Goal: Task Accomplishment & Management: Use online tool/utility

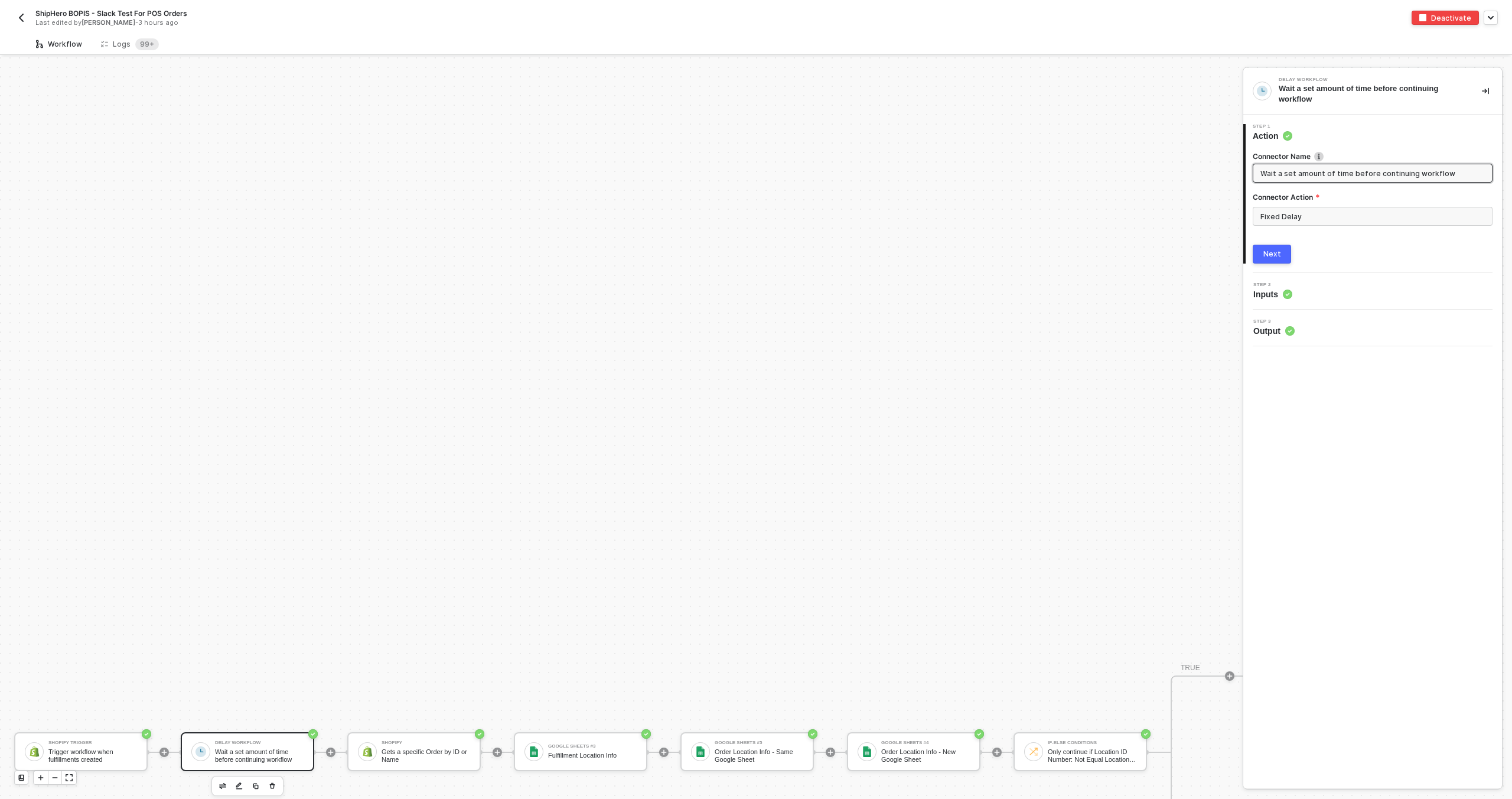
scroll to position [348, 0]
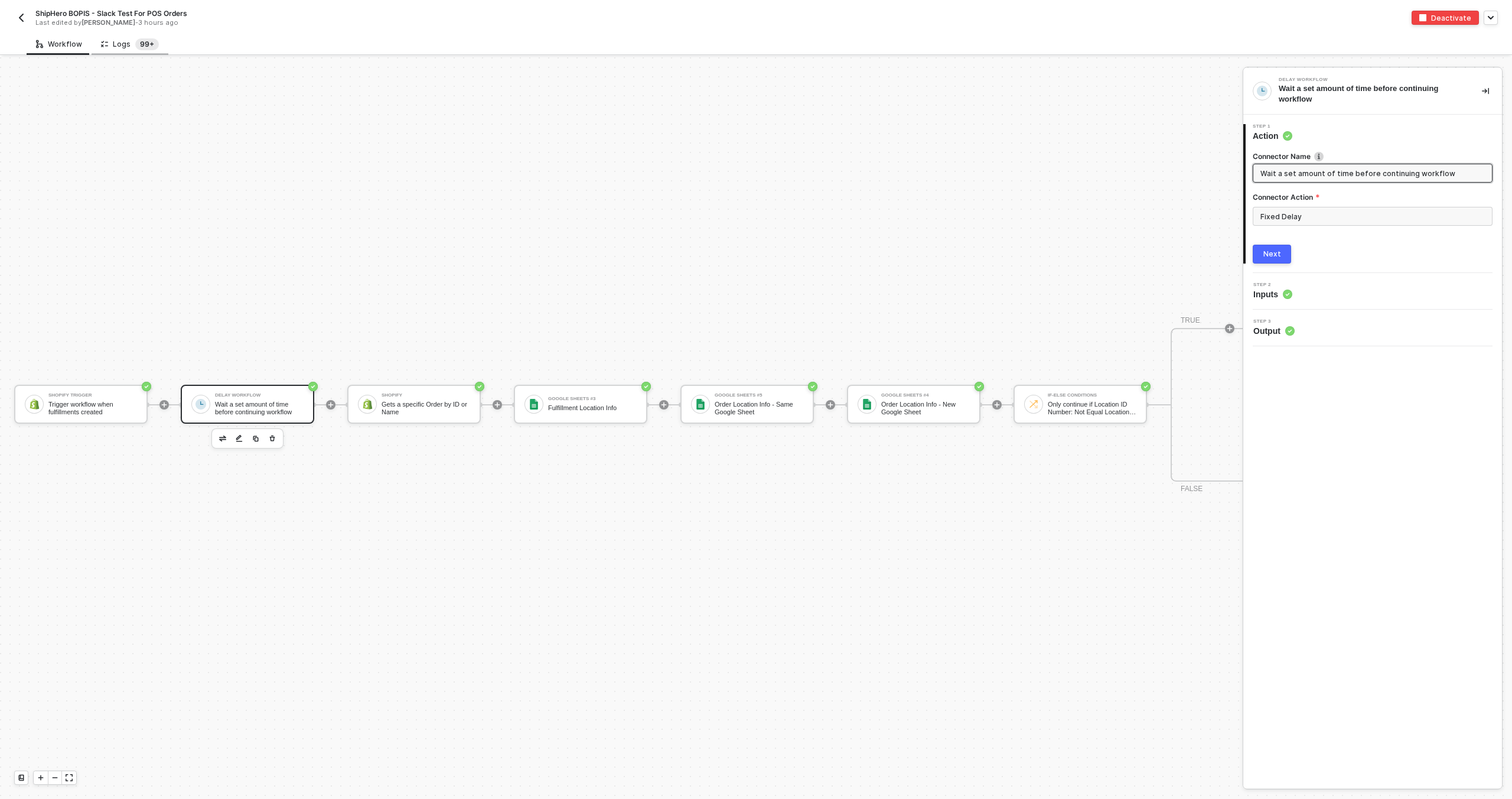
click at [144, 42] on sup "99+" at bounding box center [147, 44] width 24 height 12
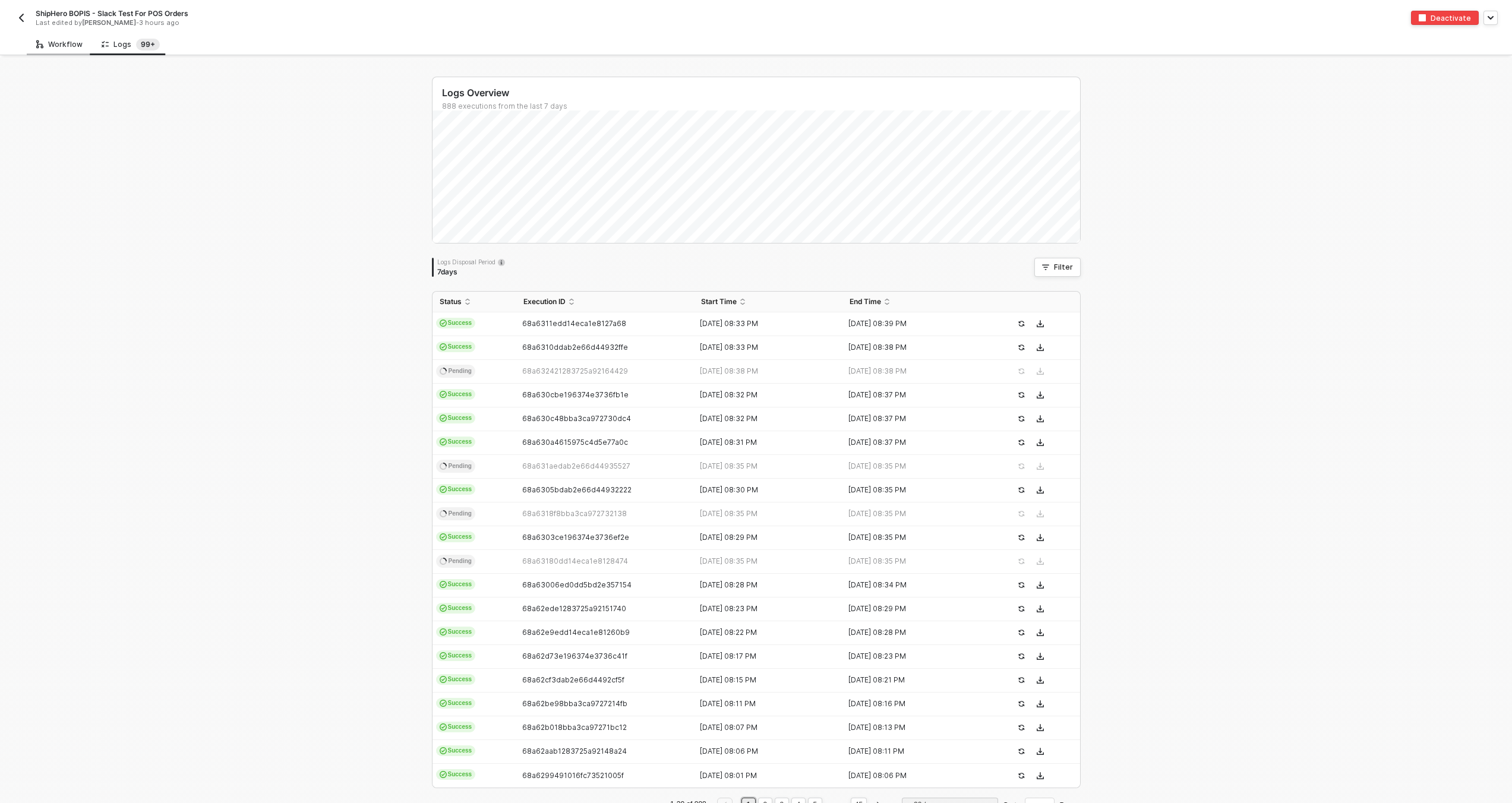
click at [39, 34] on div "Workflow" at bounding box center [59, 45] width 65 height 22
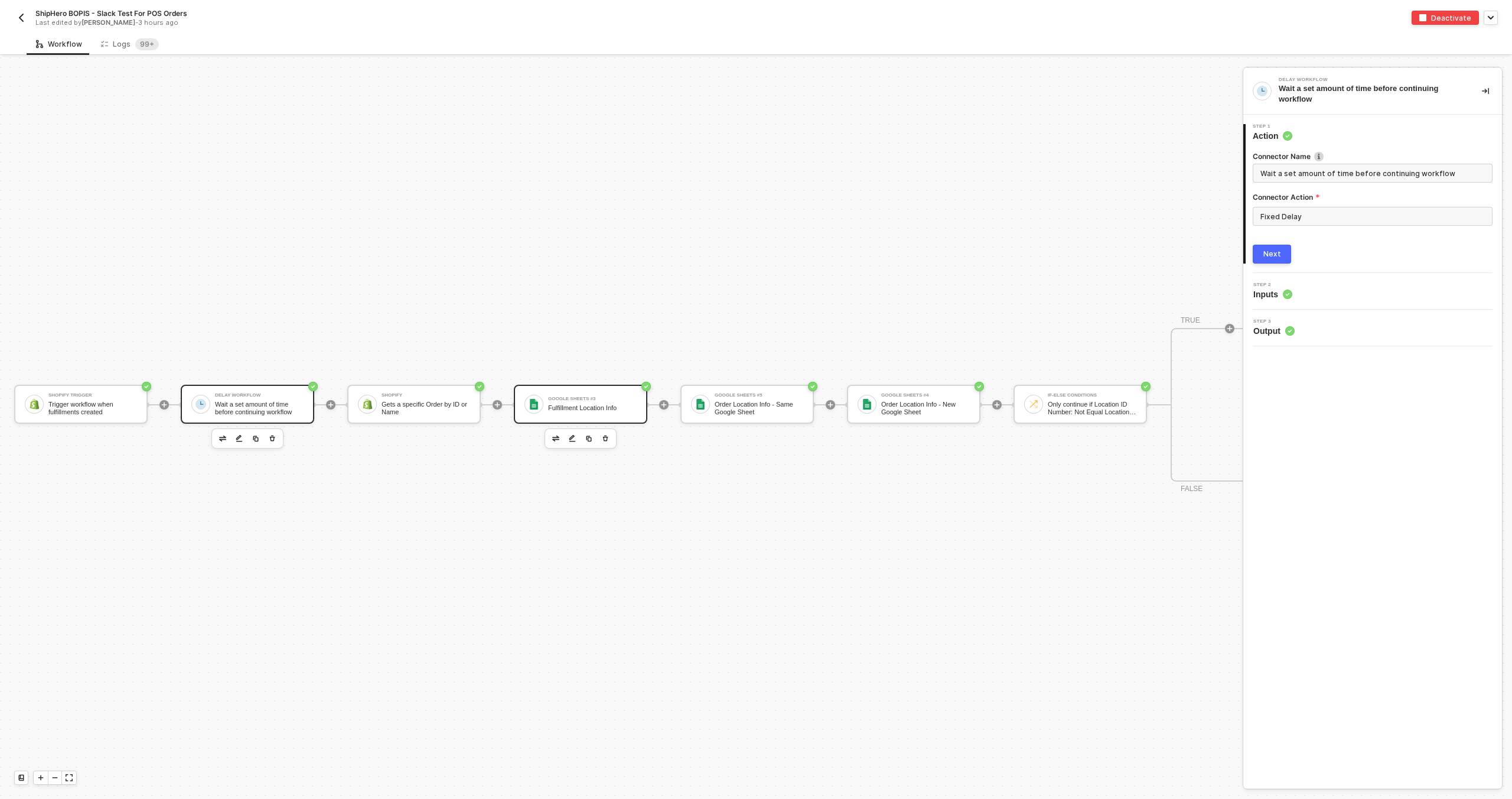
click at [566, 399] on div "Google Sheets #3" at bounding box center [593, 399] width 89 height 5
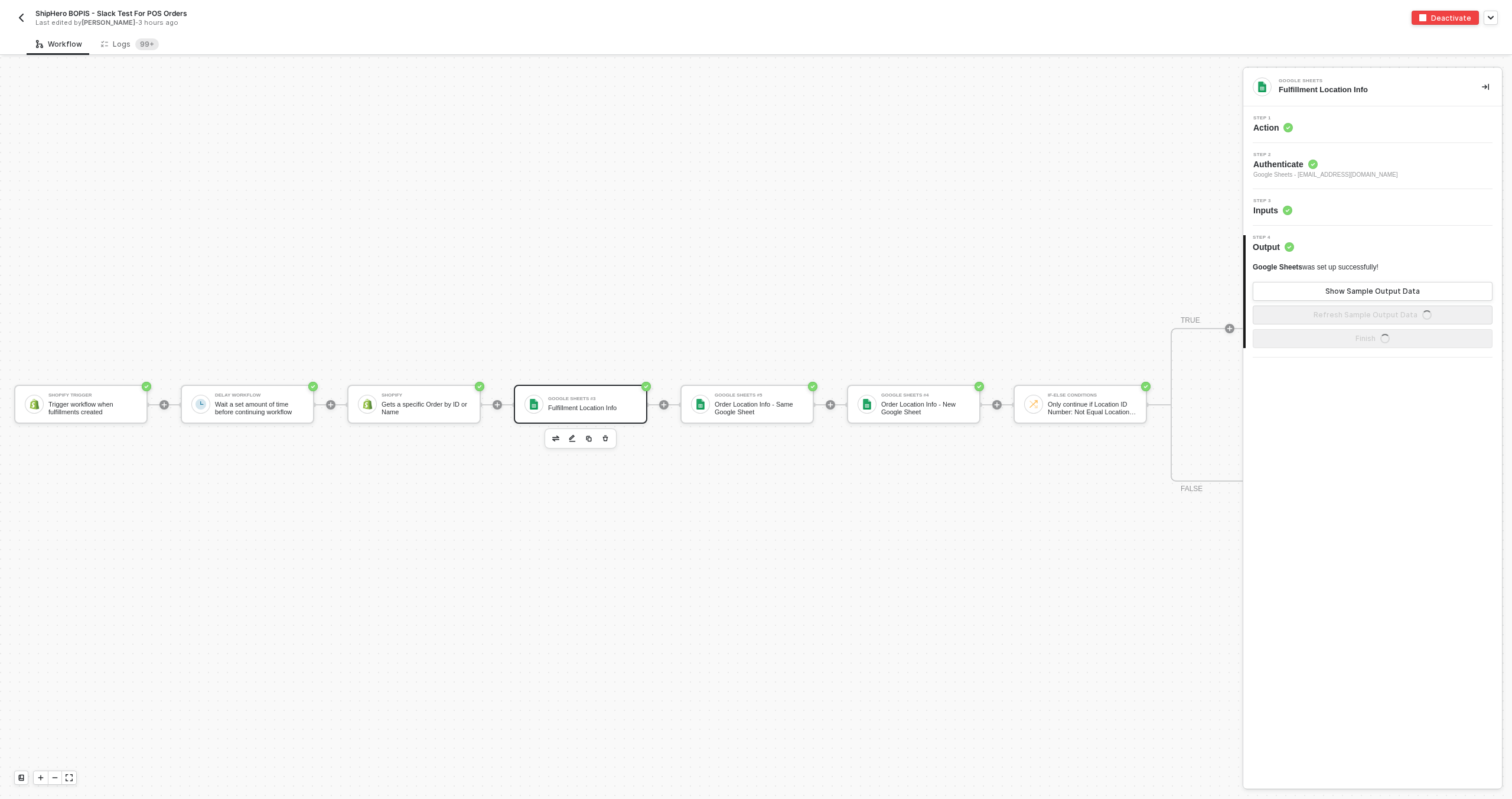
click at [1305, 204] on div "Step 3 Inputs" at bounding box center [1374, 207] width 255 height 18
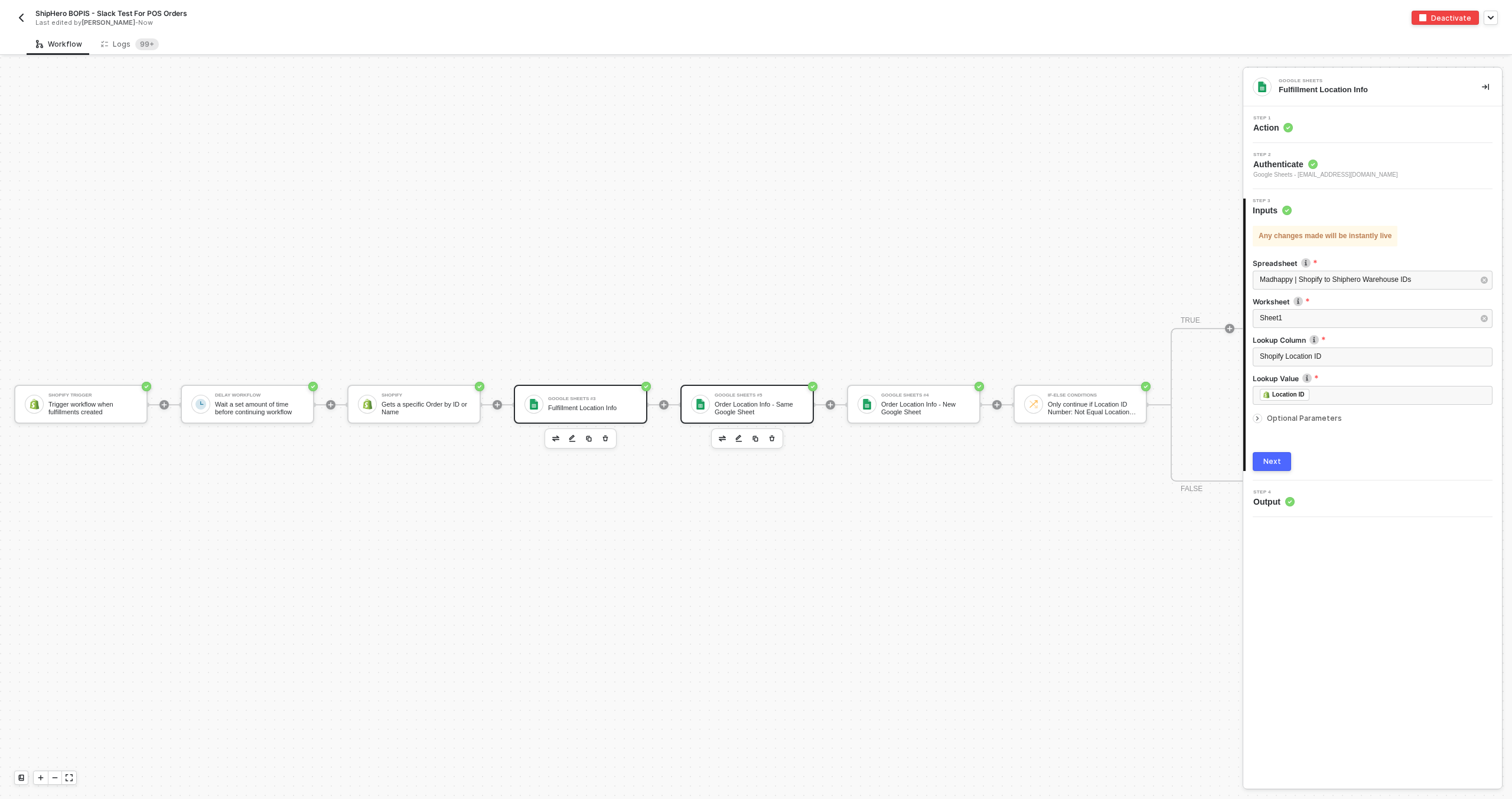
click at [735, 402] on div "Order Location Info - Same Google Sheet" at bounding box center [759, 408] width 89 height 15
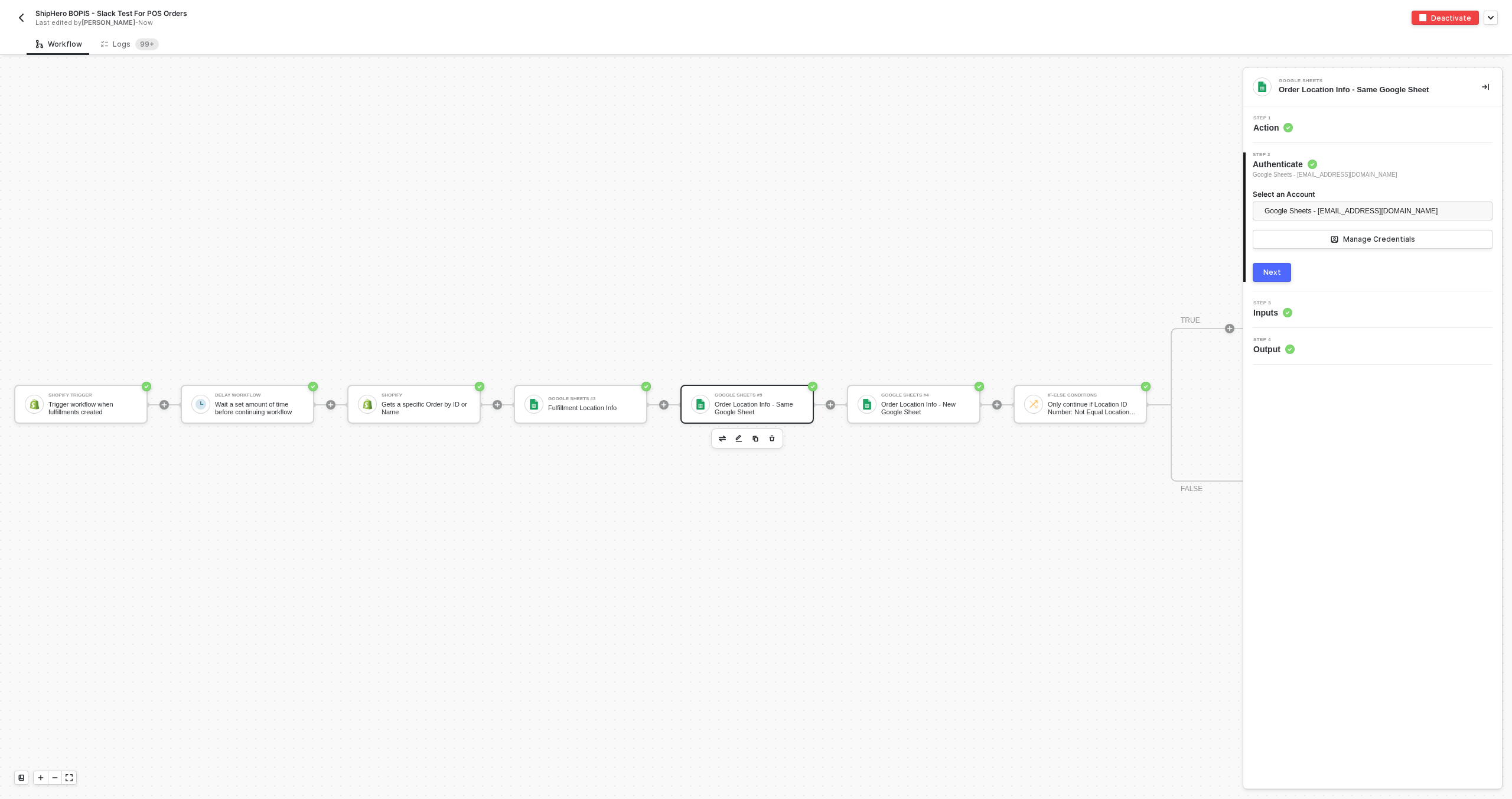
click at [1325, 313] on div "Step 3 Inputs" at bounding box center [1374, 309] width 255 height 18
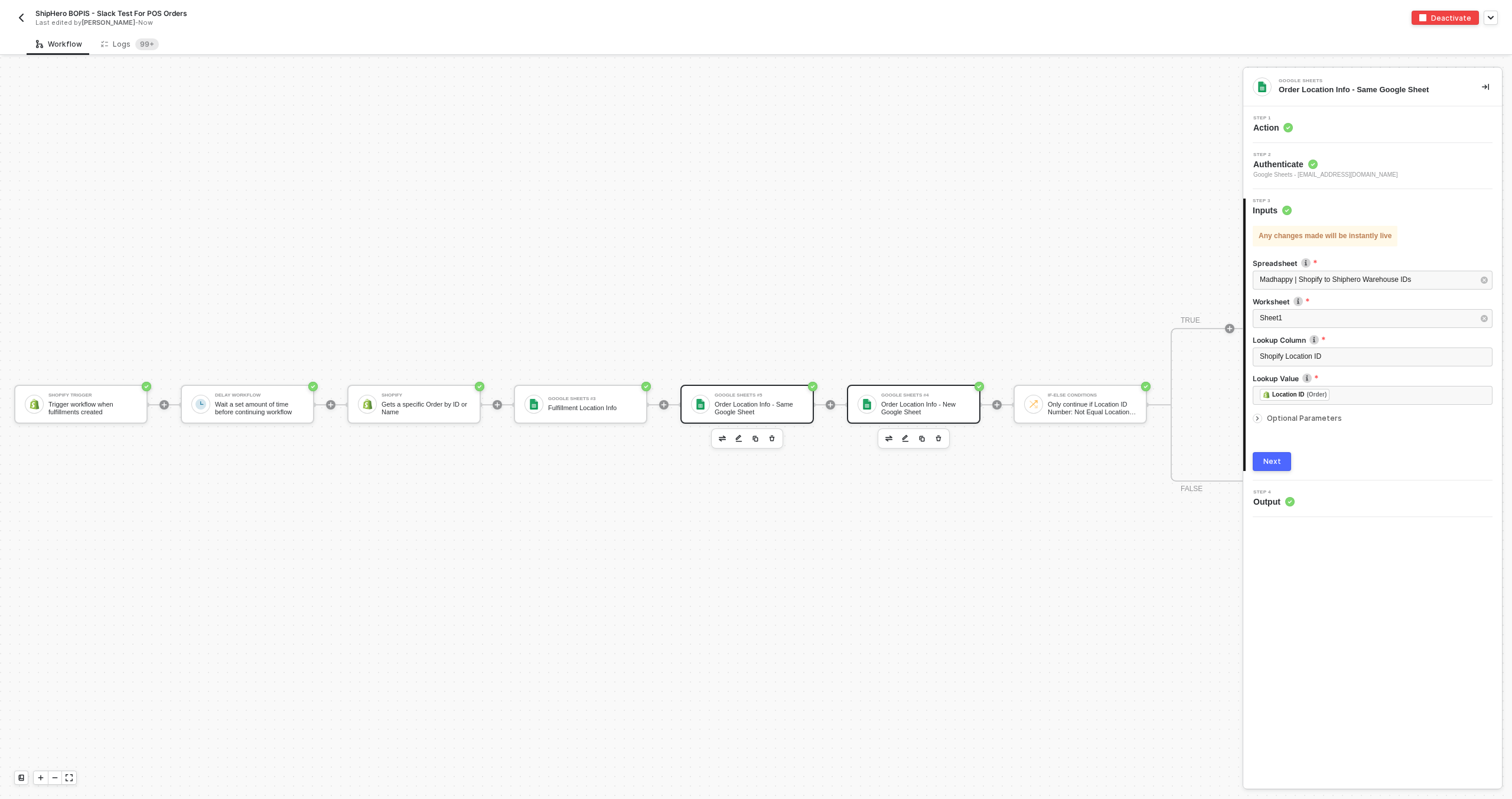
click at [958, 403] on div "Order Location Info - New Google Sheet" at bounding box center [926, 408] width 89 height 15
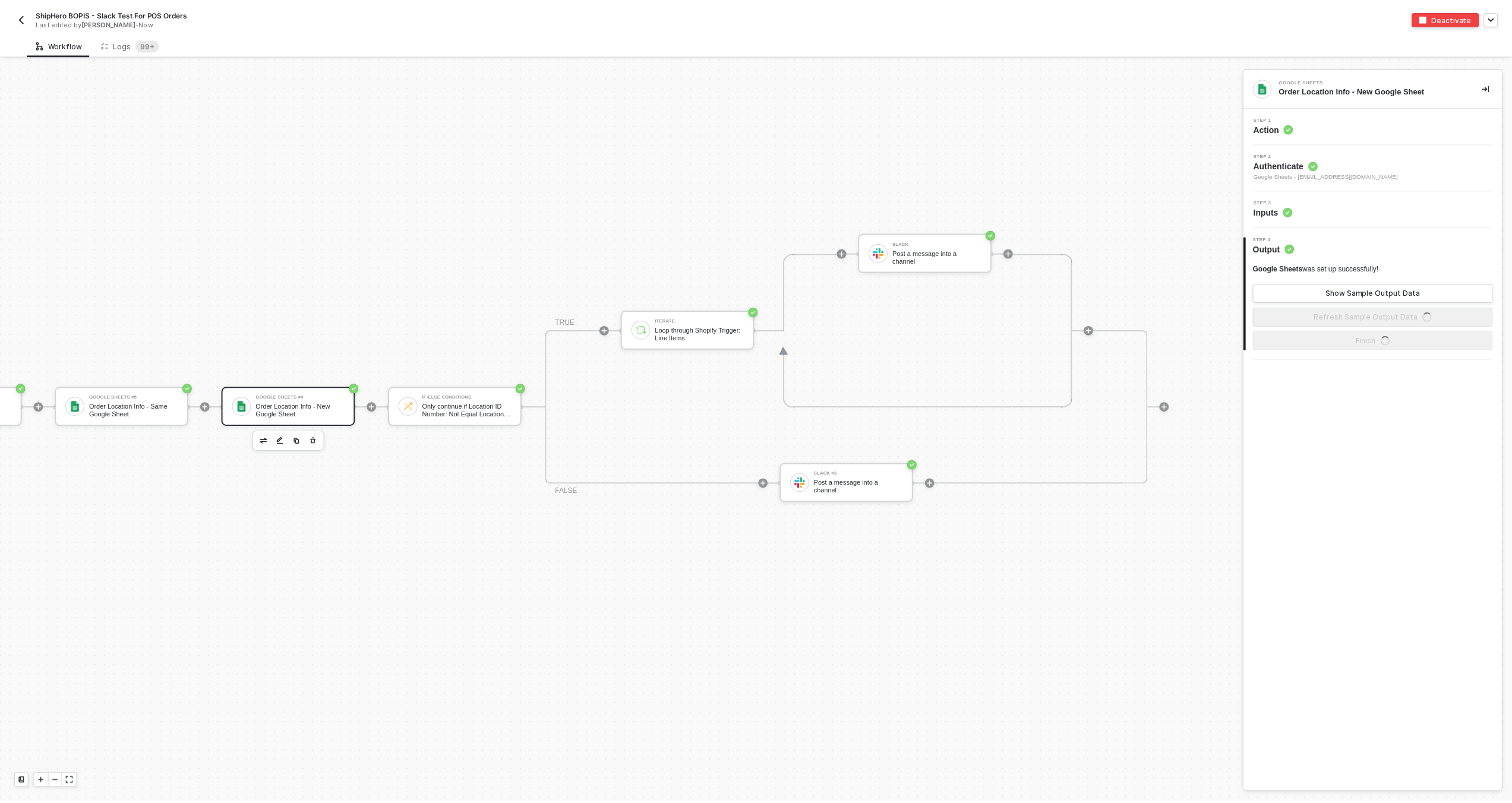
scroll to position [350, 638]
click at [144, 40] on sup "99+" at bounding box center [148, 45] width 24 height 12
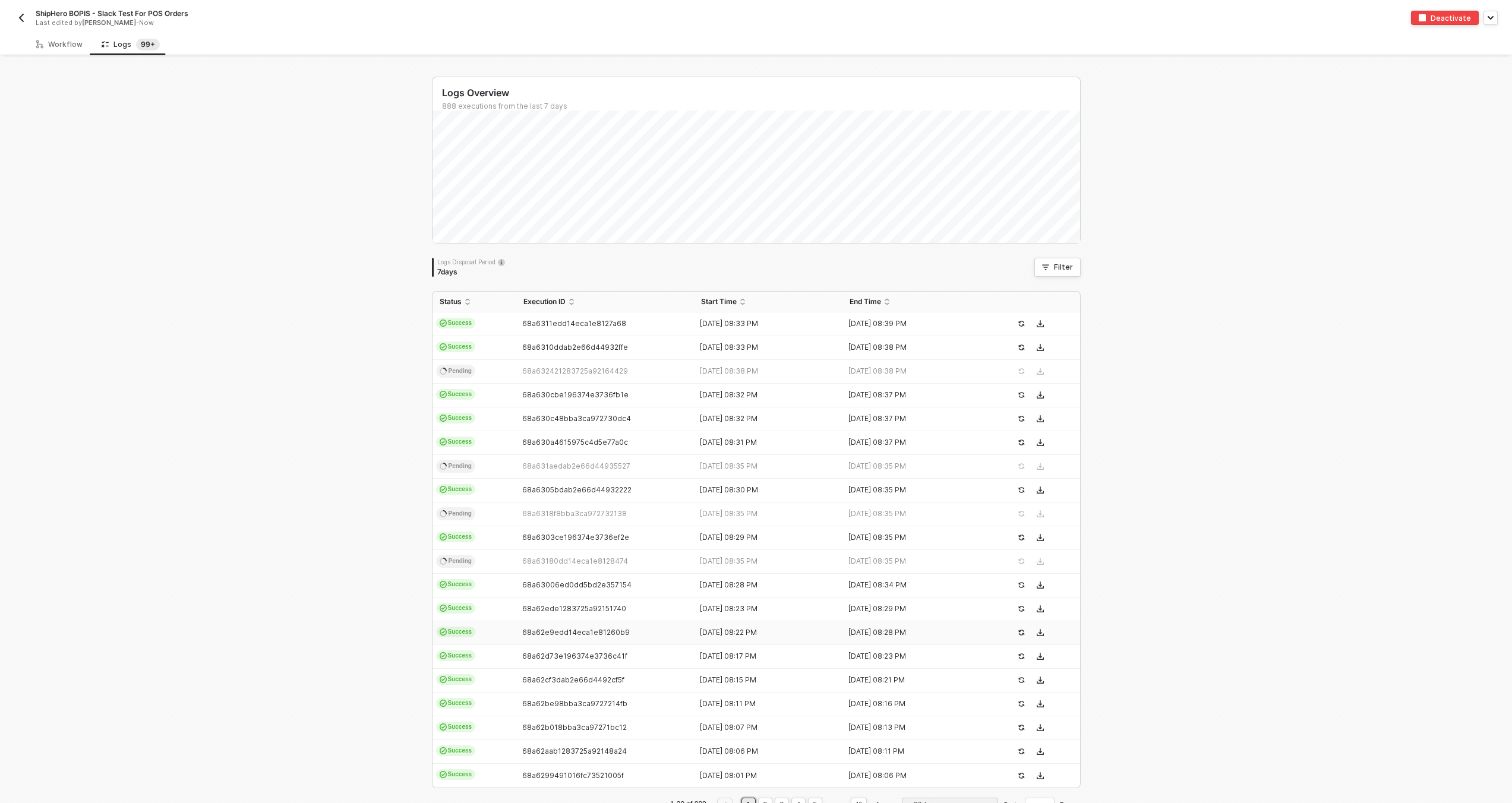
click at [779, 623] on td "20 Aug 2025 08:22 PM" at bounding box center [768, 633] width 149 height 24
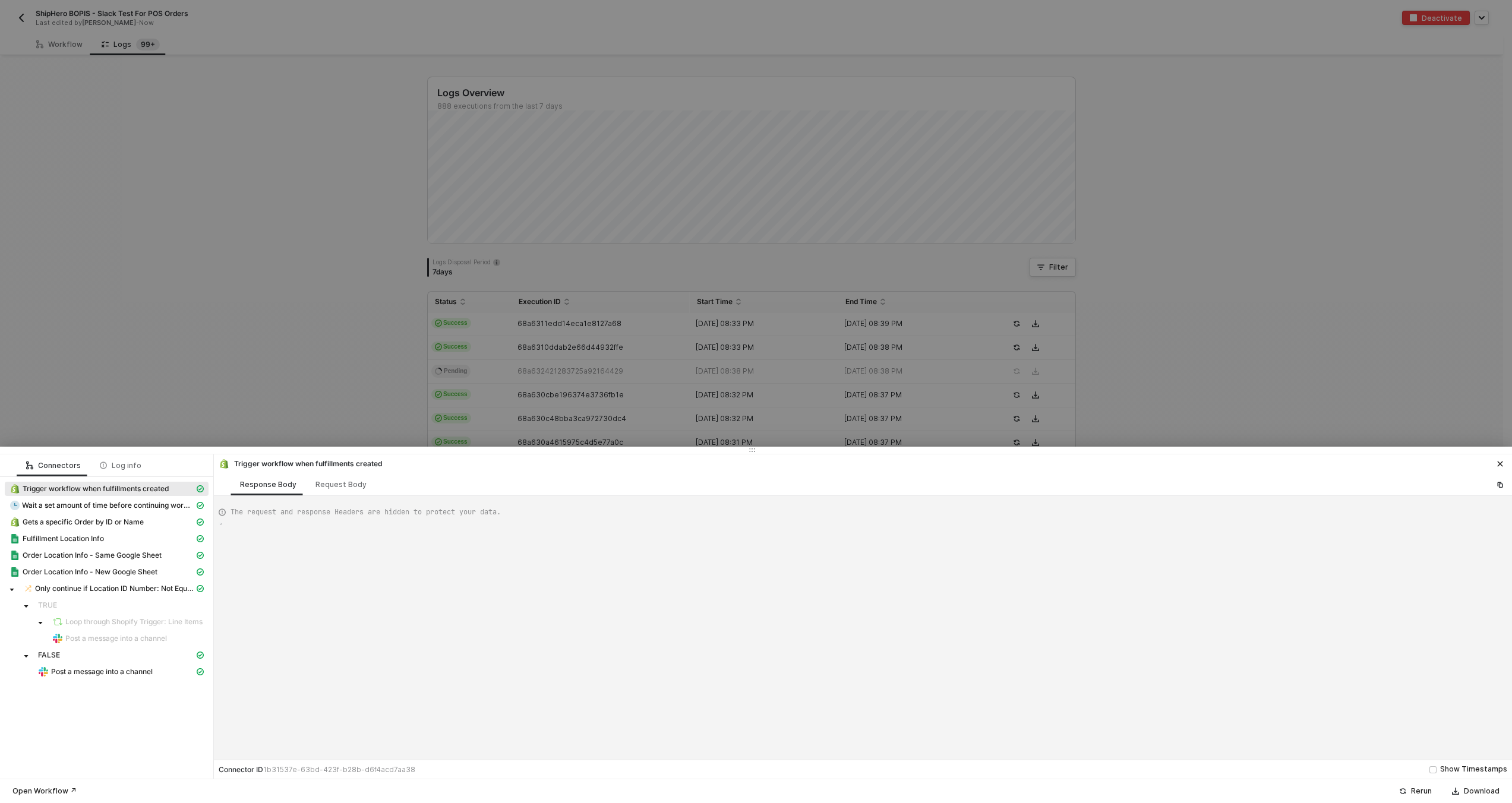
type textarea "{ "json": { "id": 6288288121203, "order_id": 11533581681011, "status": "success…"
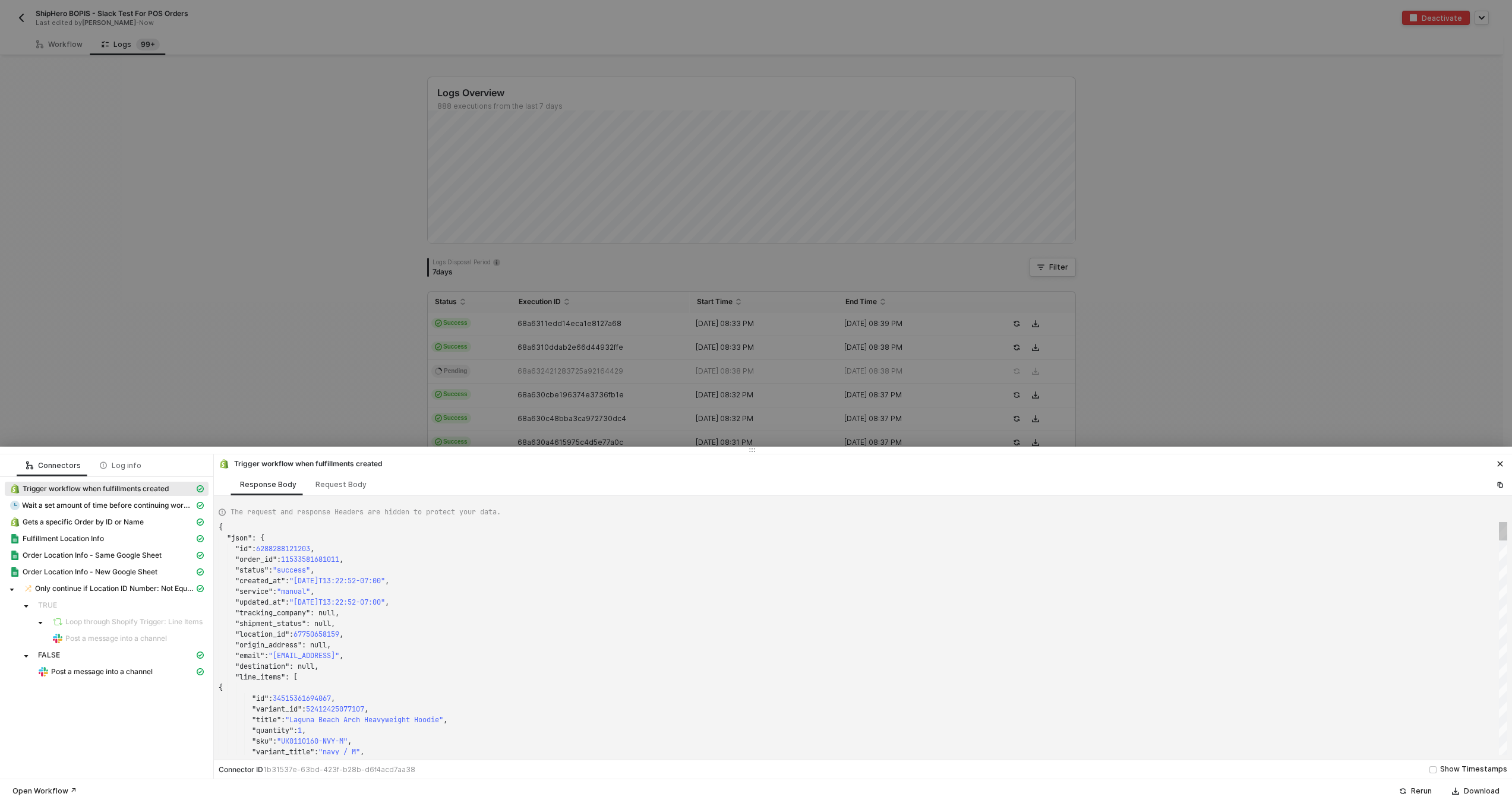
click at [693, 333] on div at bounding box center [756, 401] width 1512 height 803
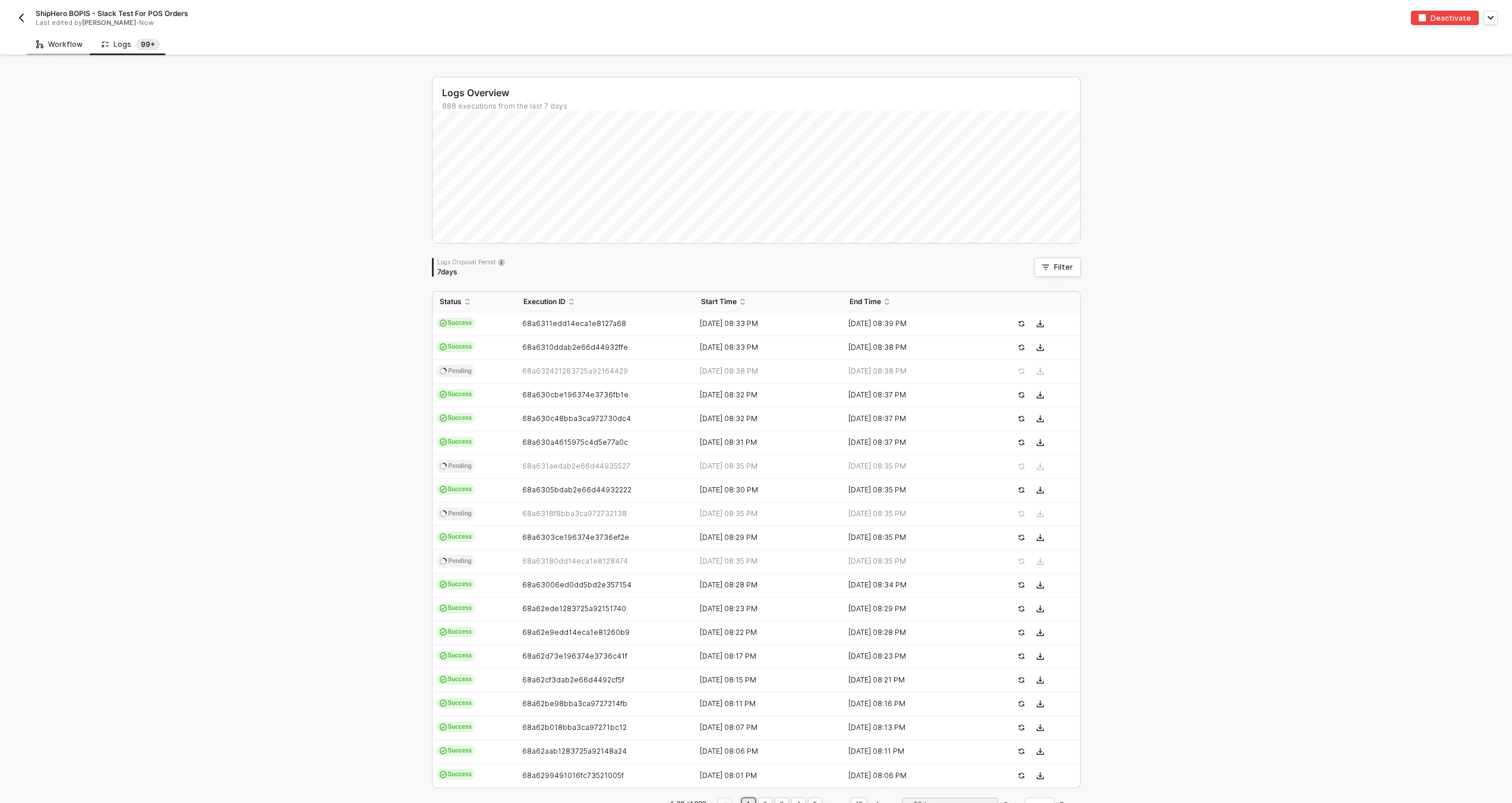
click at [64, 41] on div "Workflow" at bounding box center [59, 44] width 46 height 9
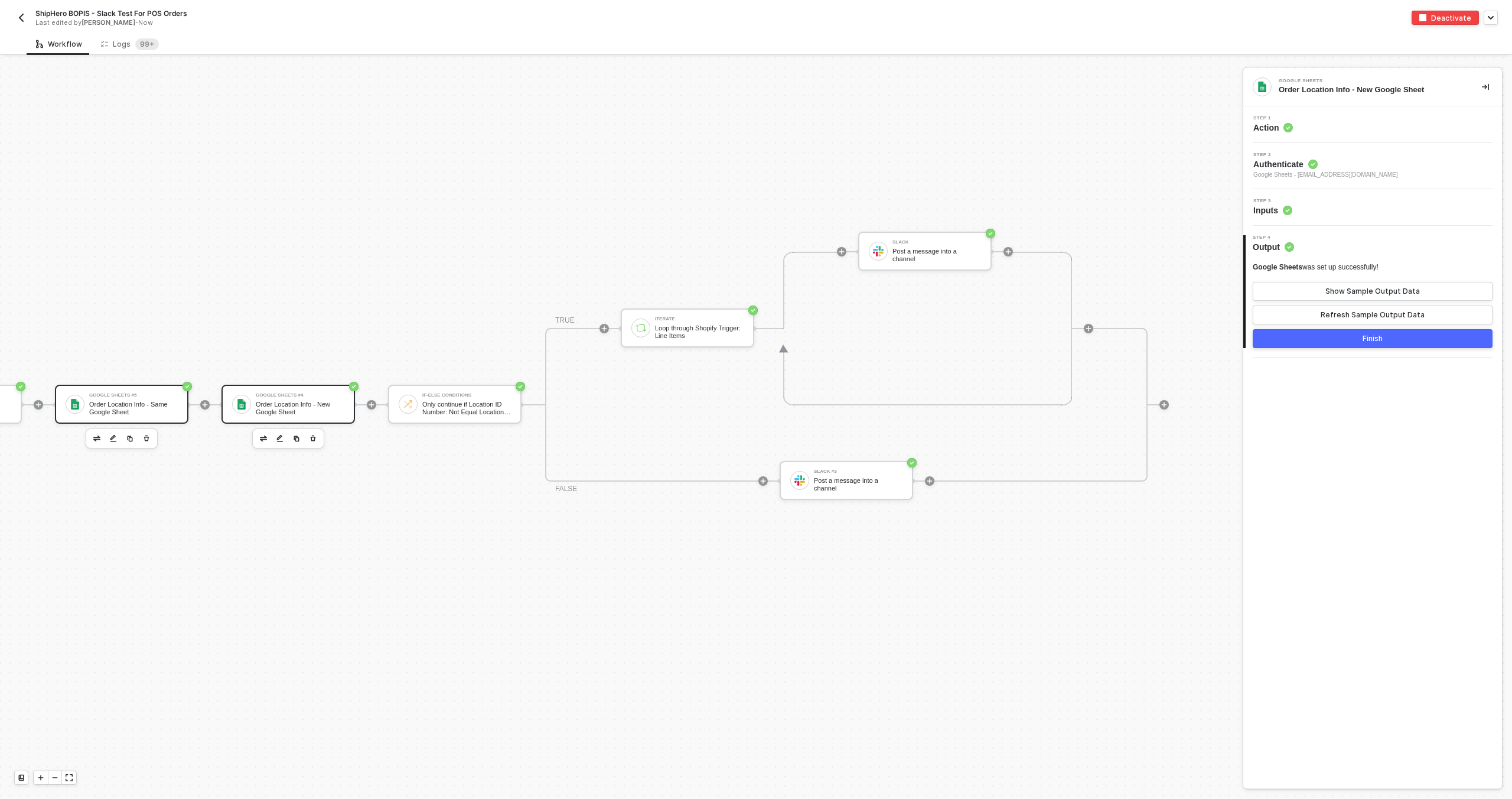
click at [175, 406] on div "Google Sheets #5 Order Location Info - Same Google Sheet" at bounding box center [121, 404] width 133 height 39
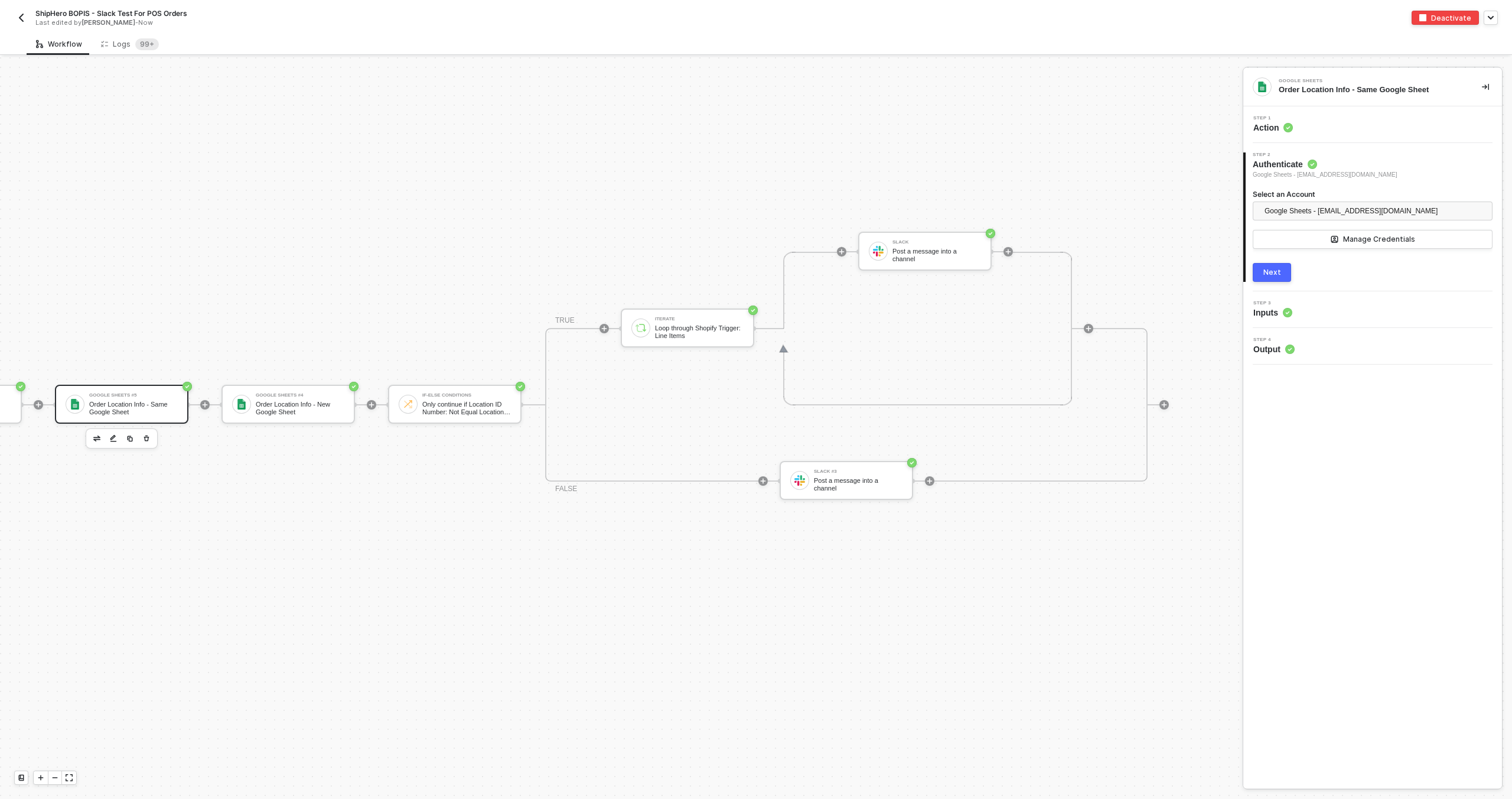
click at [1301, 297] on div "3 Step 3 Inputs" at bounding box center [1373, 309] width 259 height 37
click at [1299, 306] on div "Step 3 Inputs" at bounding box center [1374, 309] width 255 height 18
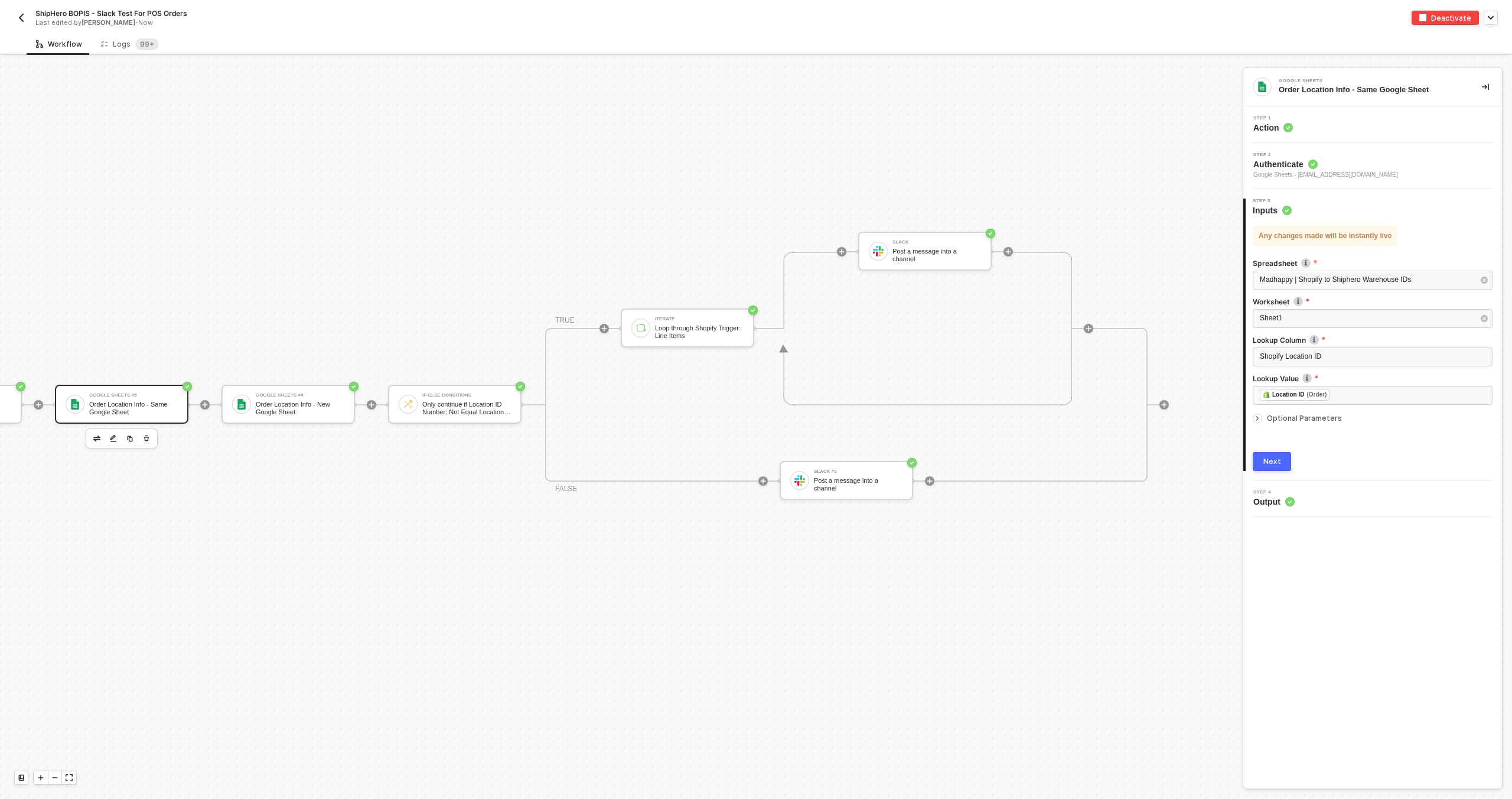
click at [1255, 423] on div at bounding box center [1260, 418] width 15 height 13
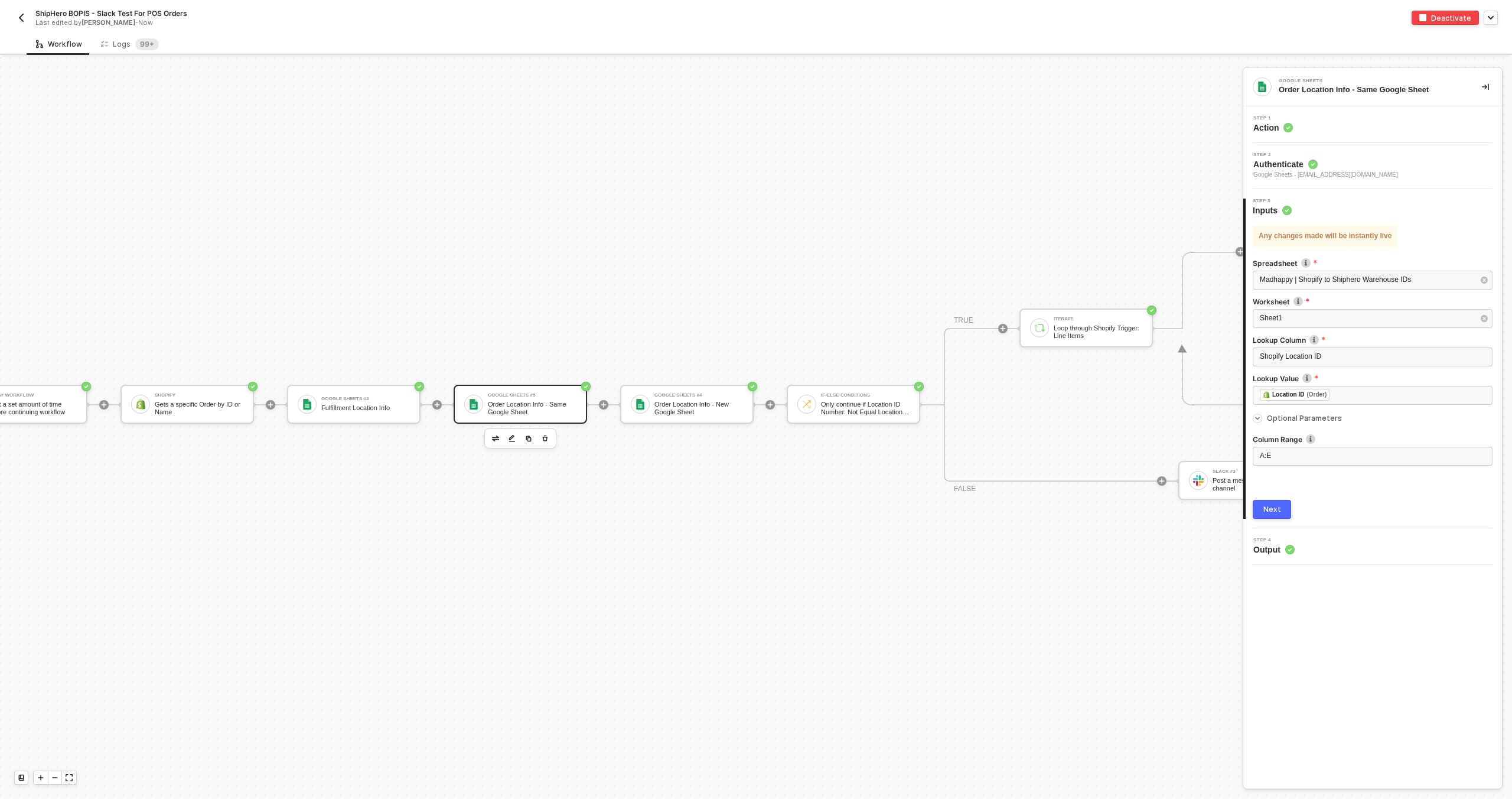
scroll to position [348, 187]
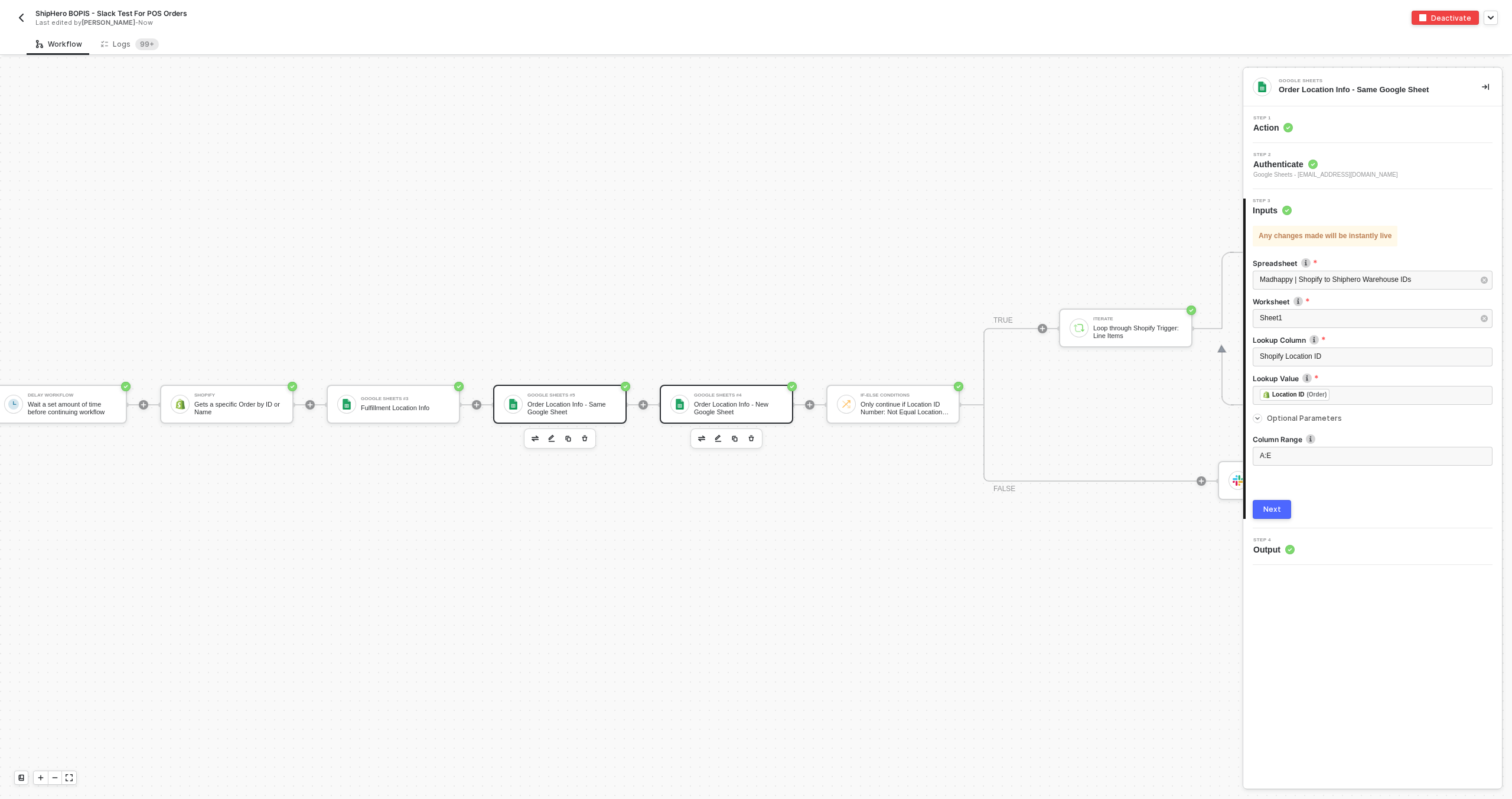
click at [690, 402] on div "Google Sheets #4 Order Location Info - New Google Sheet" at bounding box center [735, 404] width 93 height 22
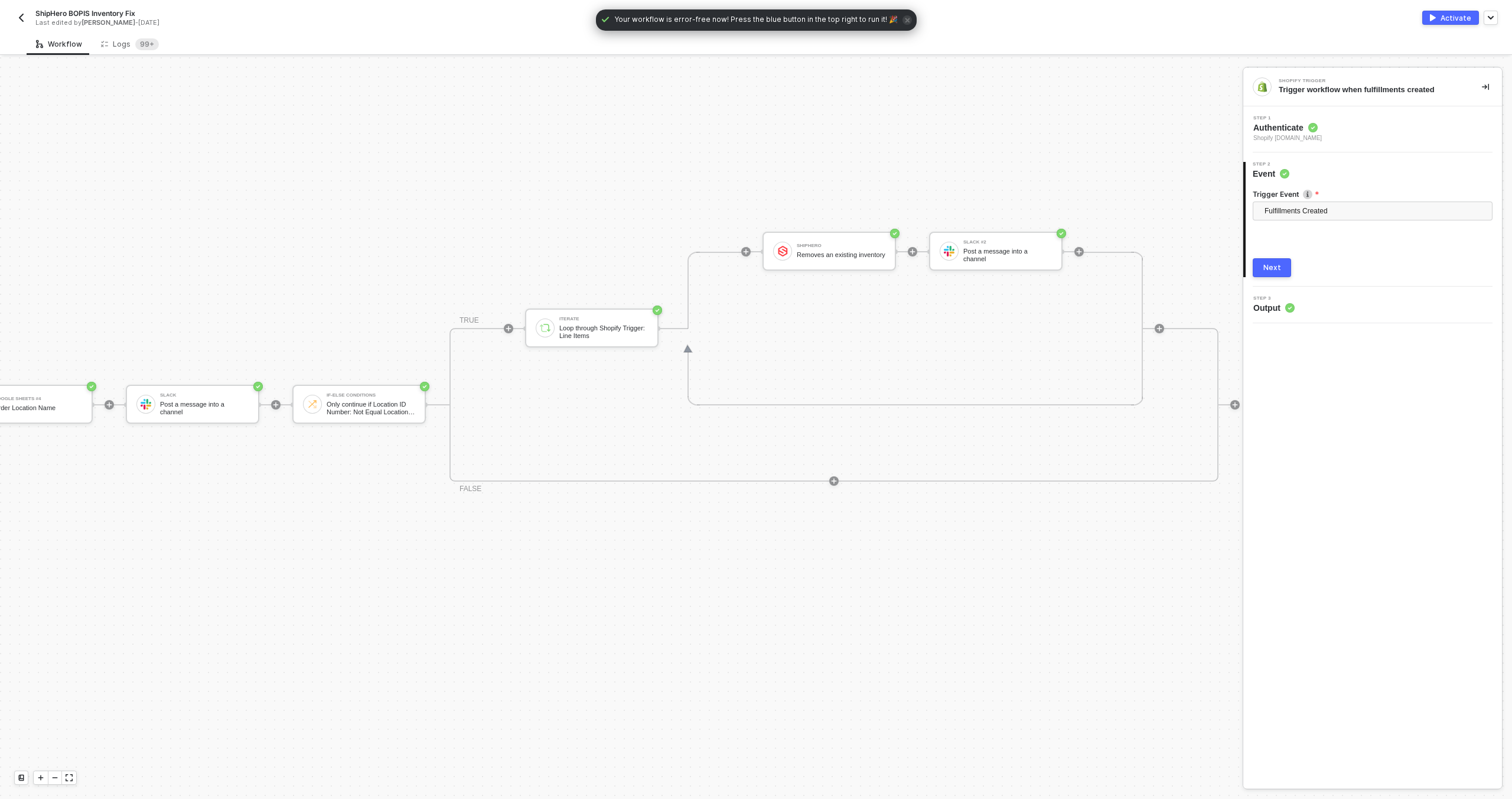
scroll to position [348, 568]
click at [790, 256] on div "Removes an existing inventory" at bounding box center [829, 255] width 89 height 8
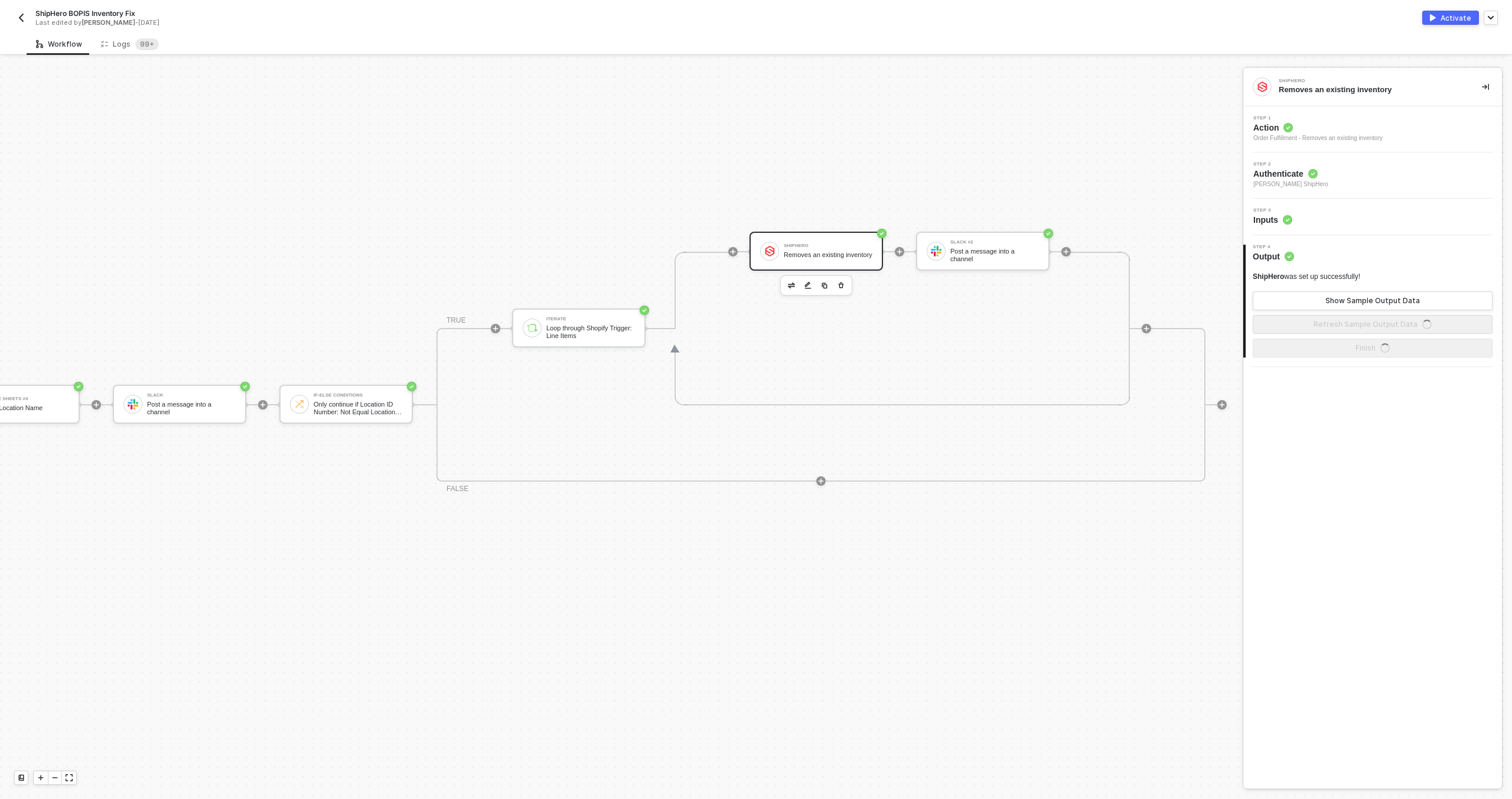
click at [1319, 228] on div "Step 3 Inputs" at bounding box center [1373, 216] width 259 height 37
click at [1320, 223] on div "Step 3 Inputs" at bounding box center [1374, 216] width 255 height 18
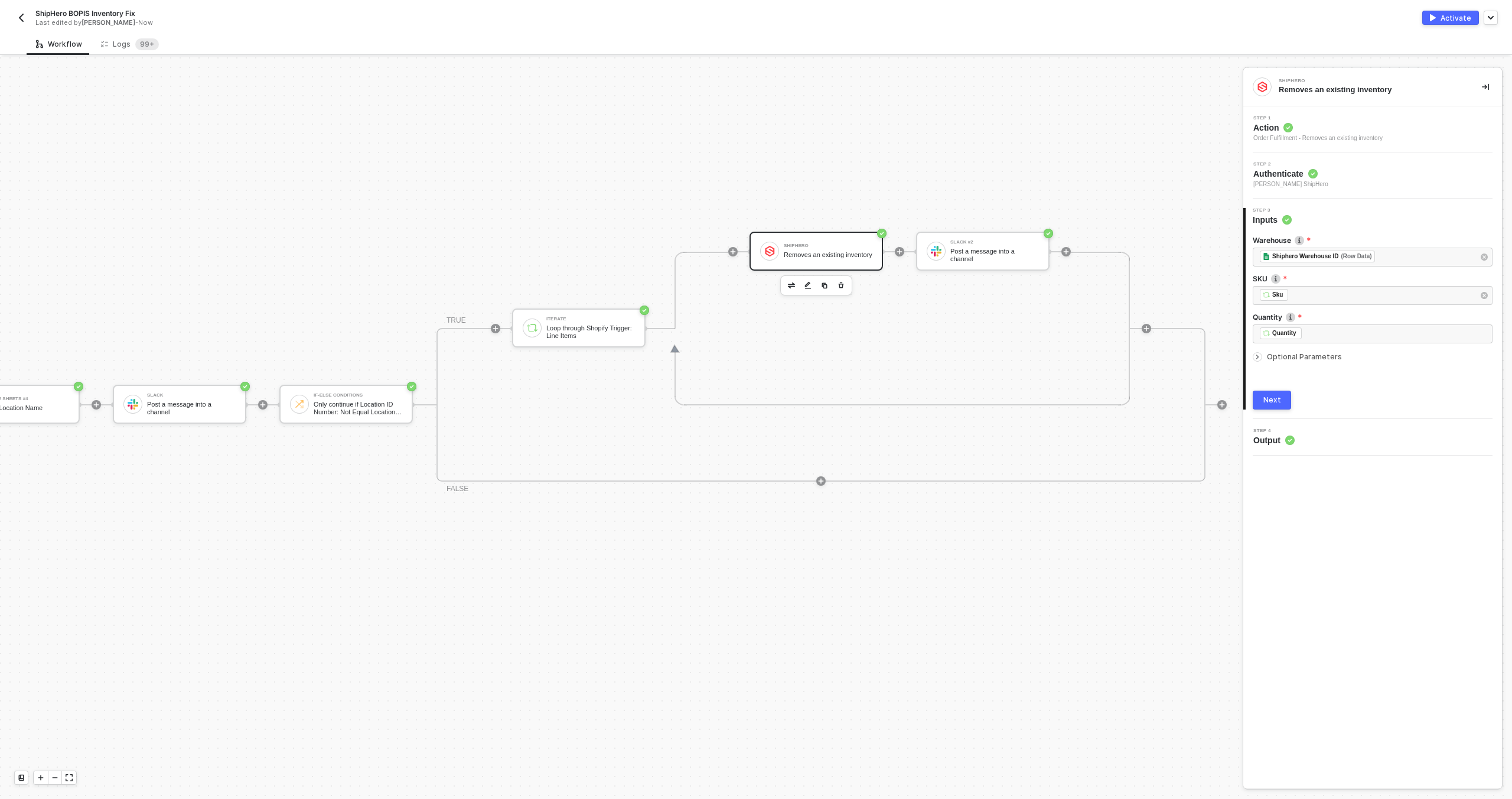
click at [1289, 359] on span "Optional Parameters" at bounding box center [1304, 356] width 75 height 9
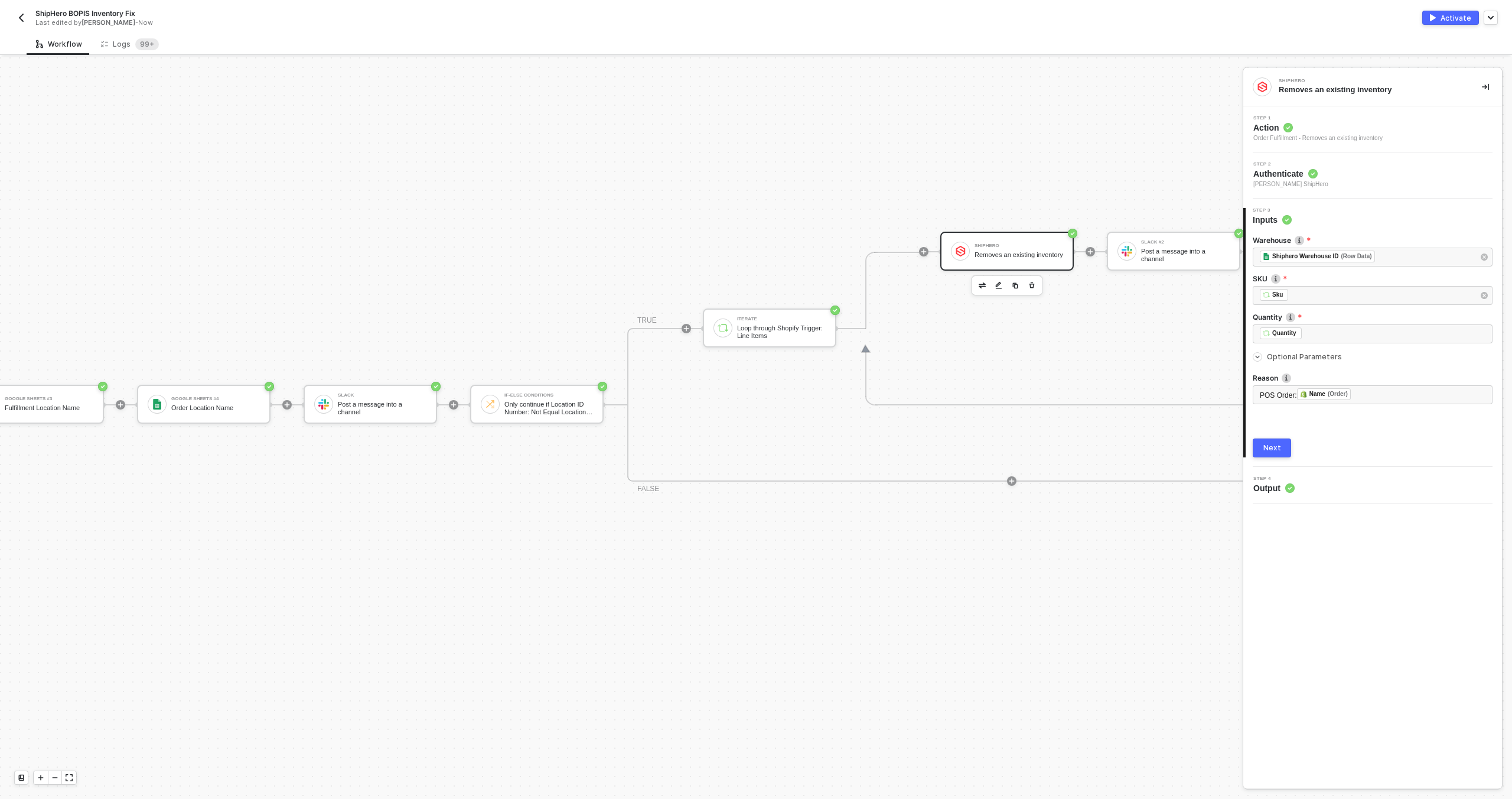
scroll to position [348, 309]
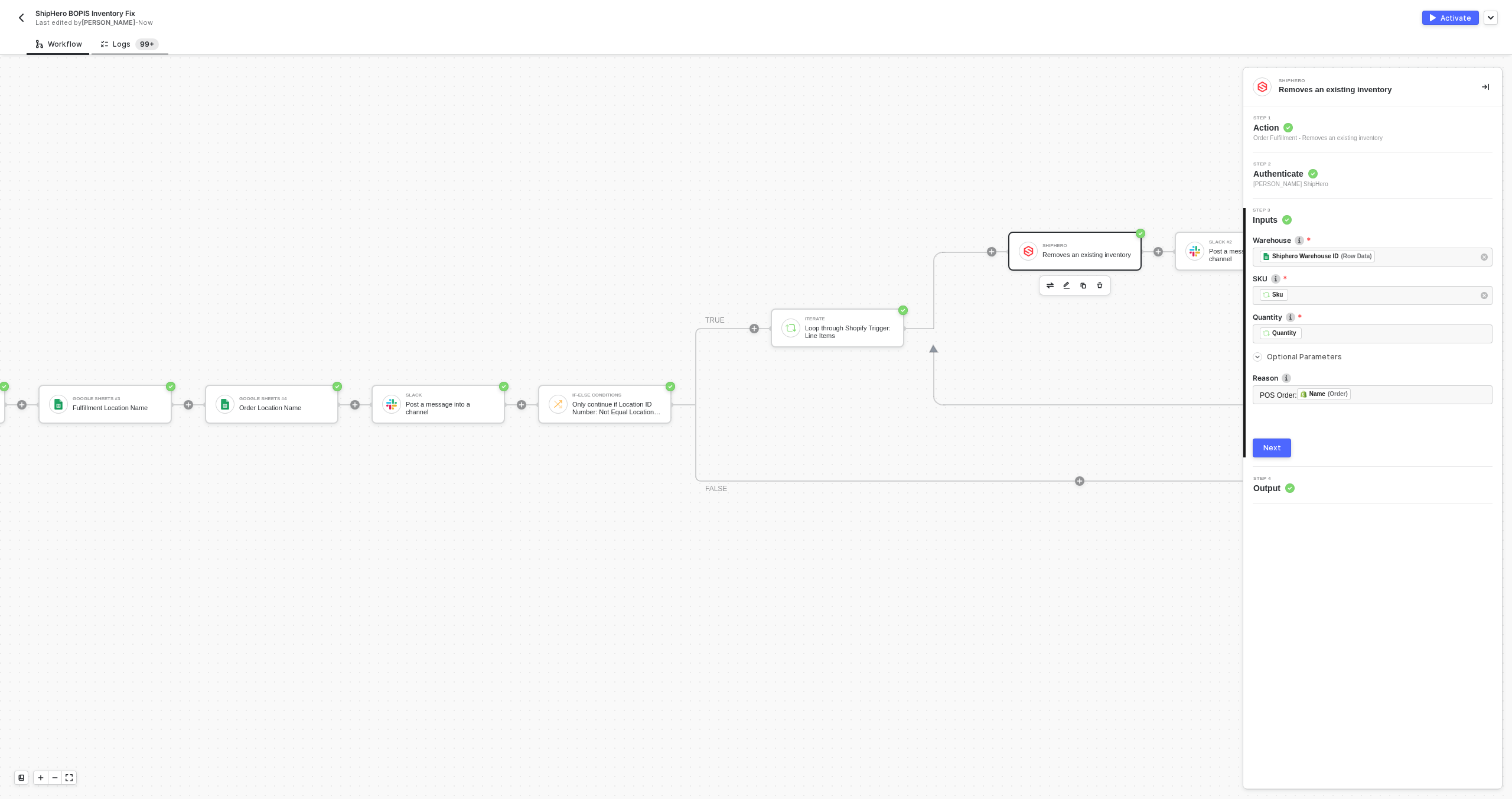
click at [140, 49] on sup "99+" at bounding box center [147, 44] width 24 height 12
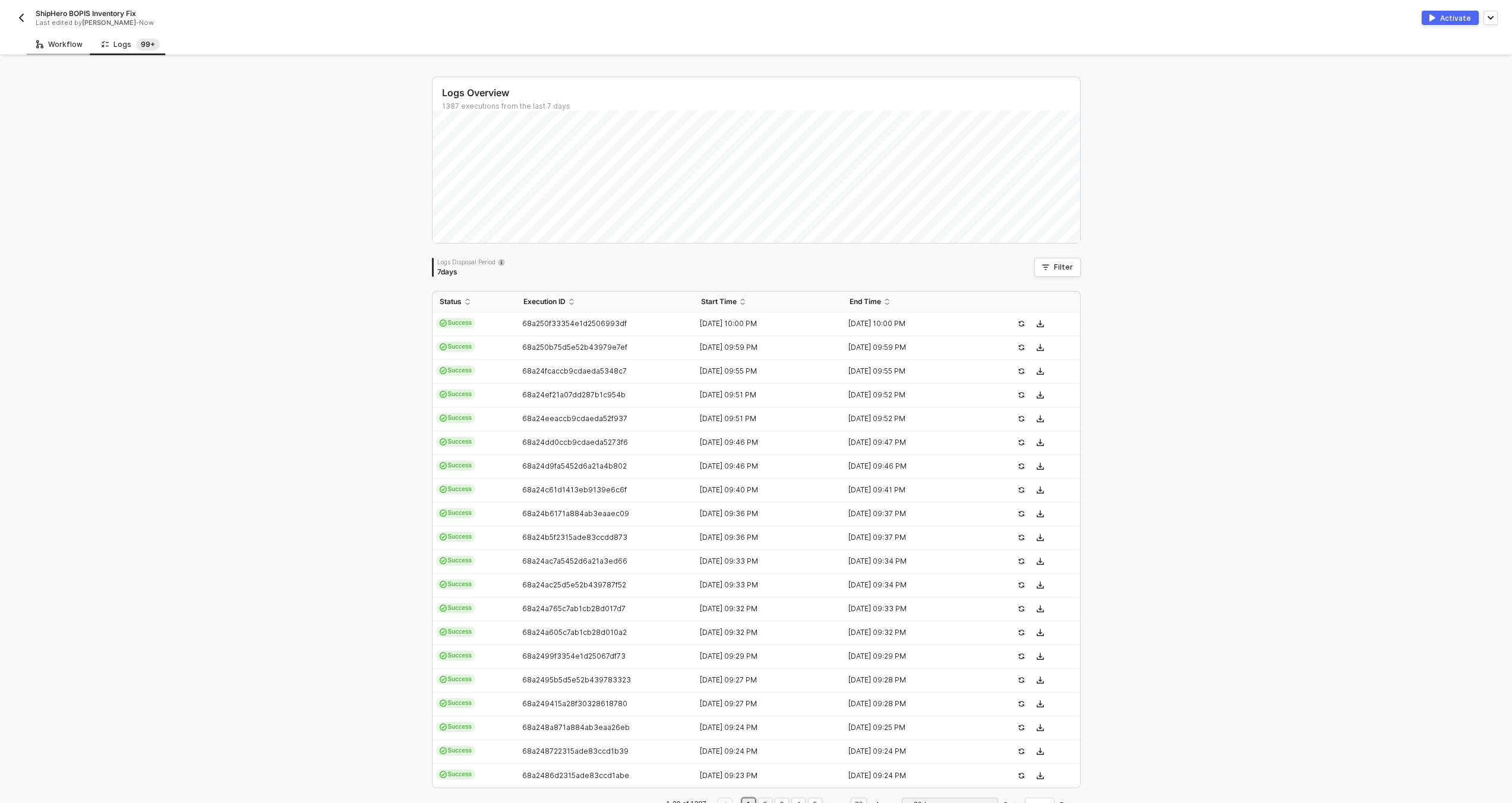
click at [64, 50] on div "Workflow" at bounding box center [59, 45] width 65 height 22
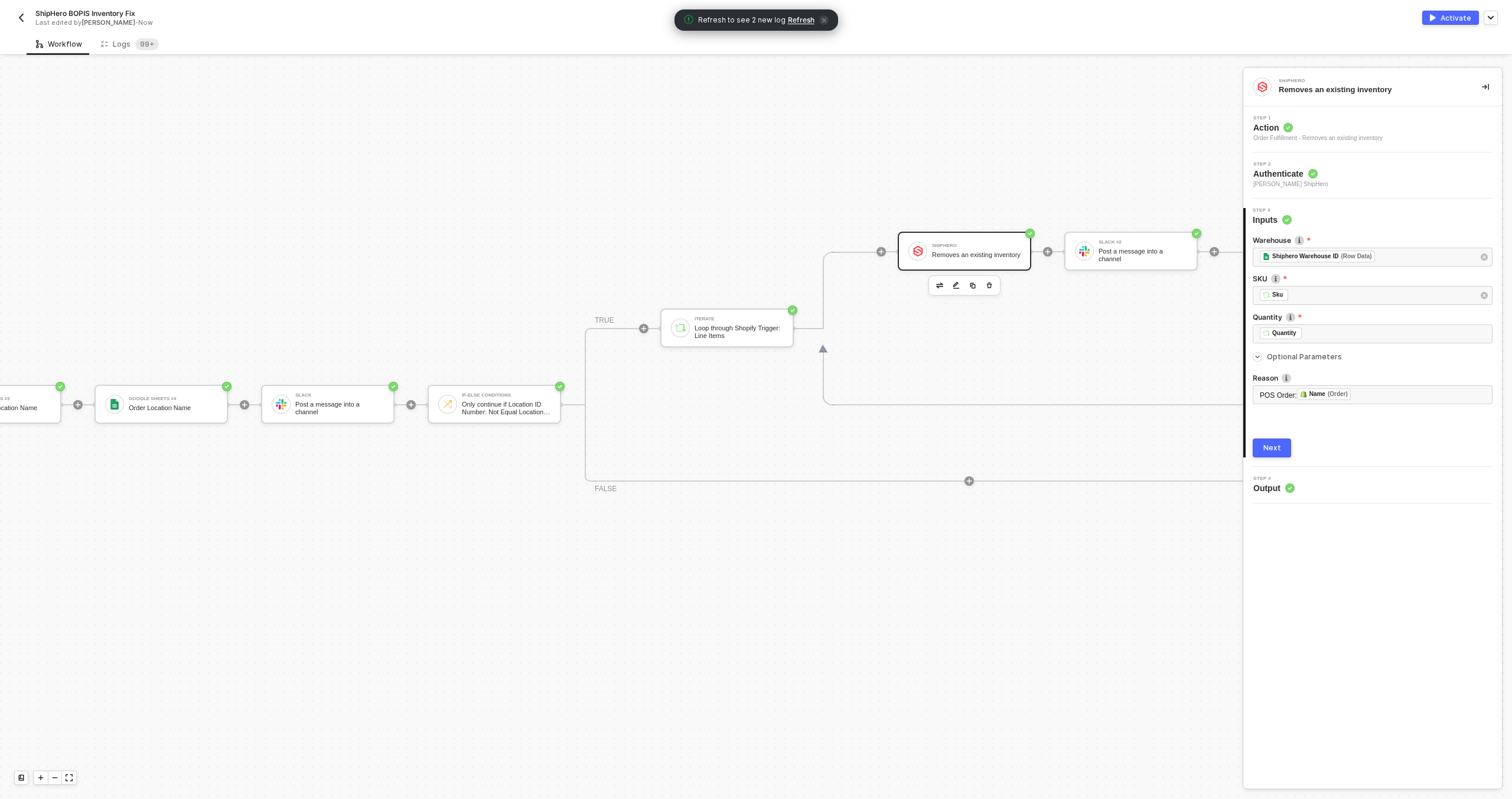
scroll to position [348, 429]
click at [1330, 126] on span "Action" at bounding box center [1317, 127] width 129 height 12
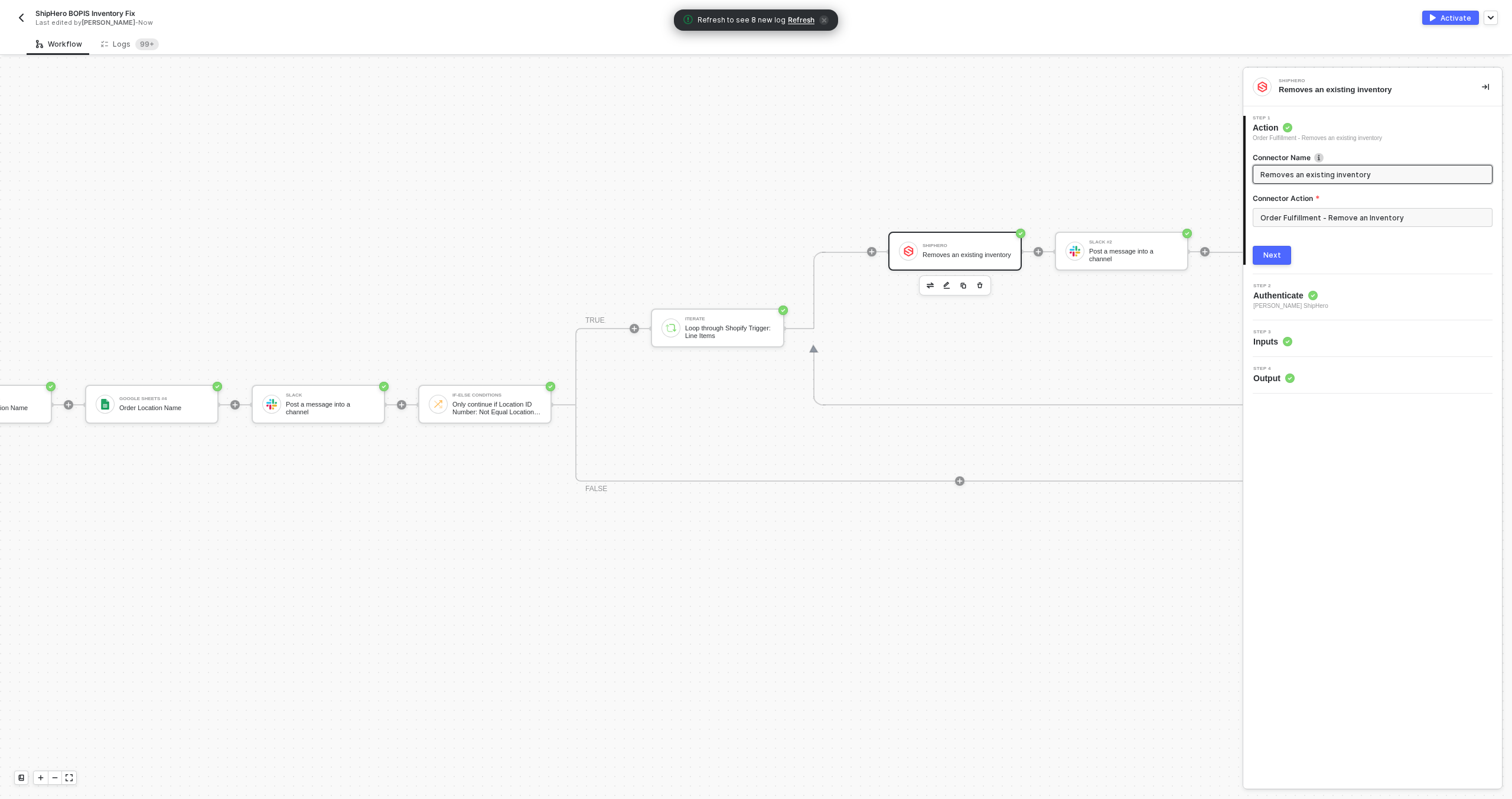
click at [1335, 343] on div "Step 3 Inputs" at bounding box center [1374, 338] width 255 height 18
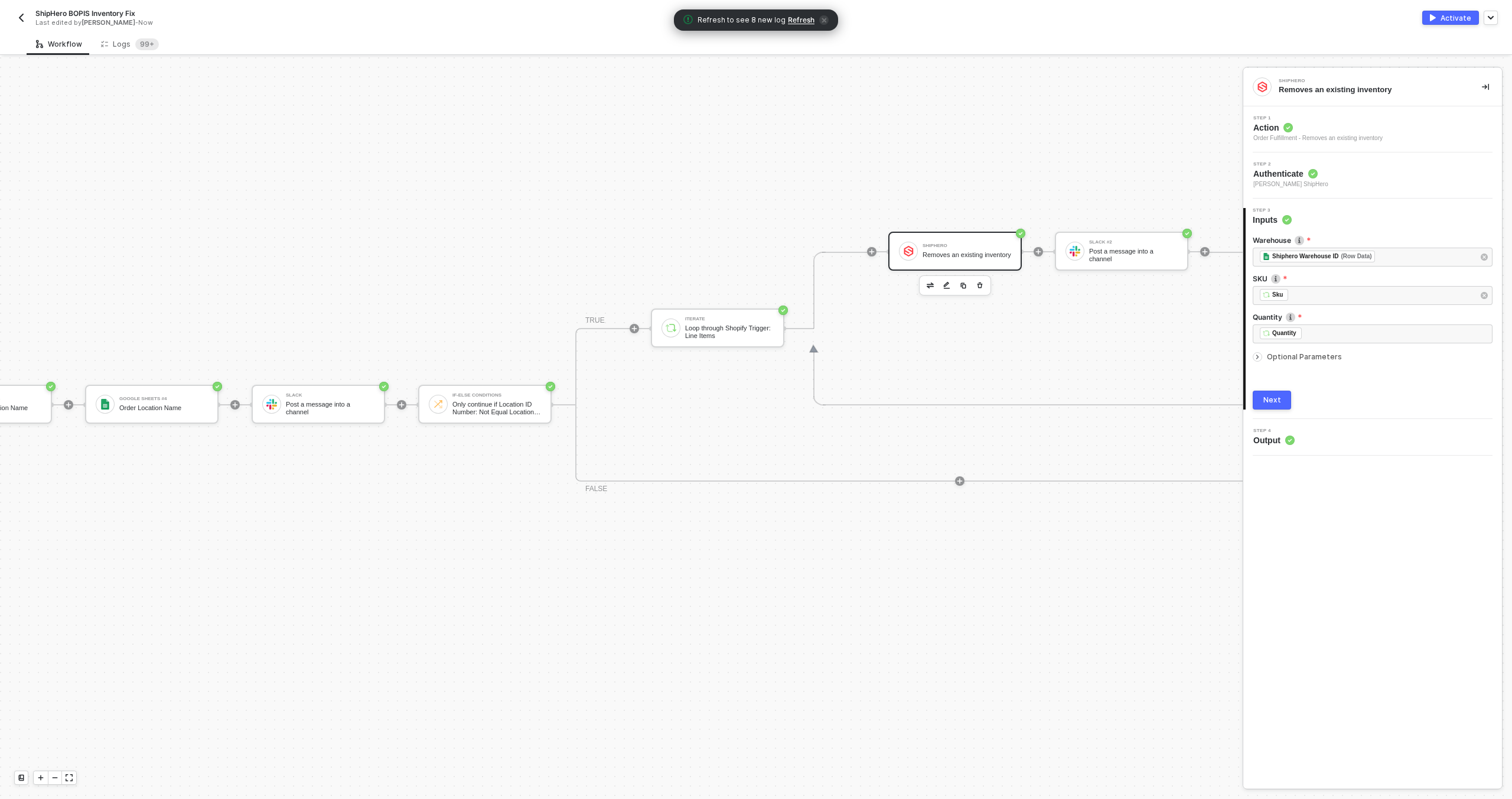
click at [1314, 355] on span "Optional Parameters" at bounding box center [1304, 356] width 75 height 9
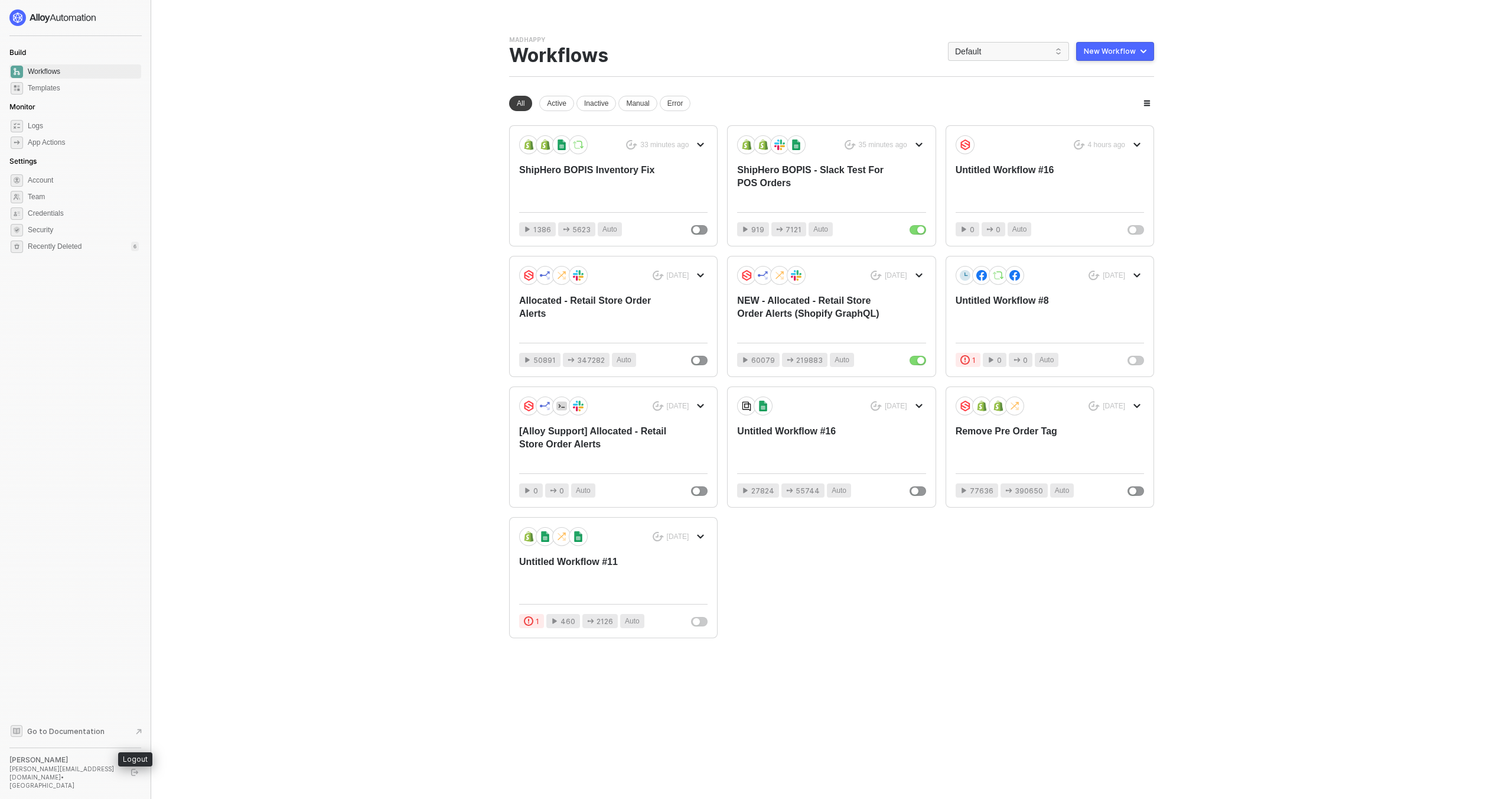
click at [138, 777] on button "button" at bounding box center [134, 772] width 15 height 15
